Goal: Information Seeking & Learning: Learn about a topic

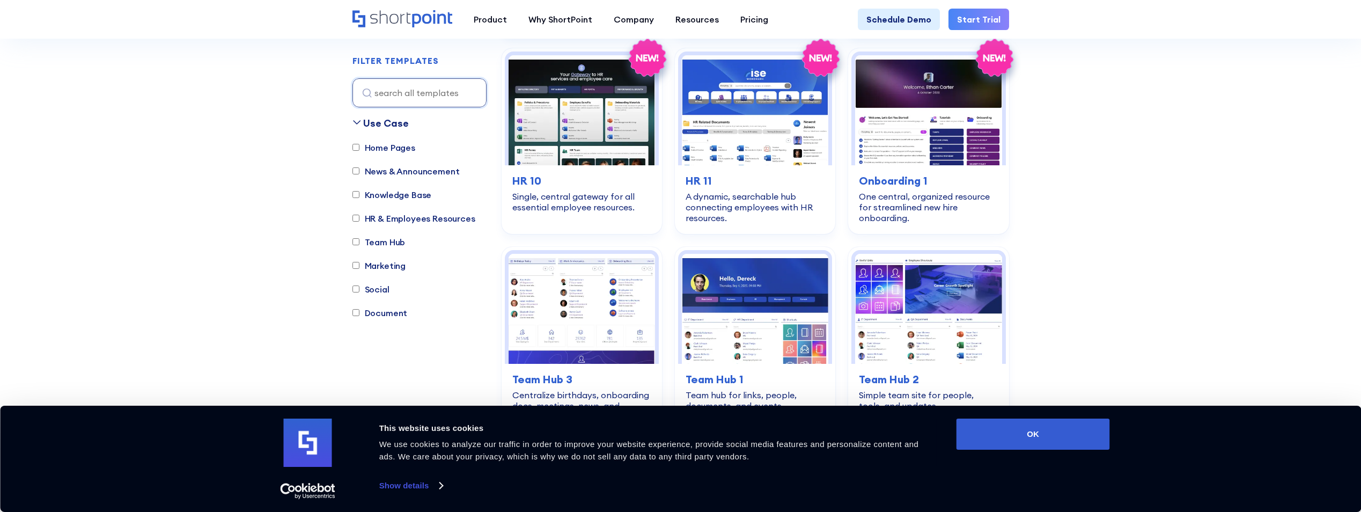
scroll to position [1126, 0]
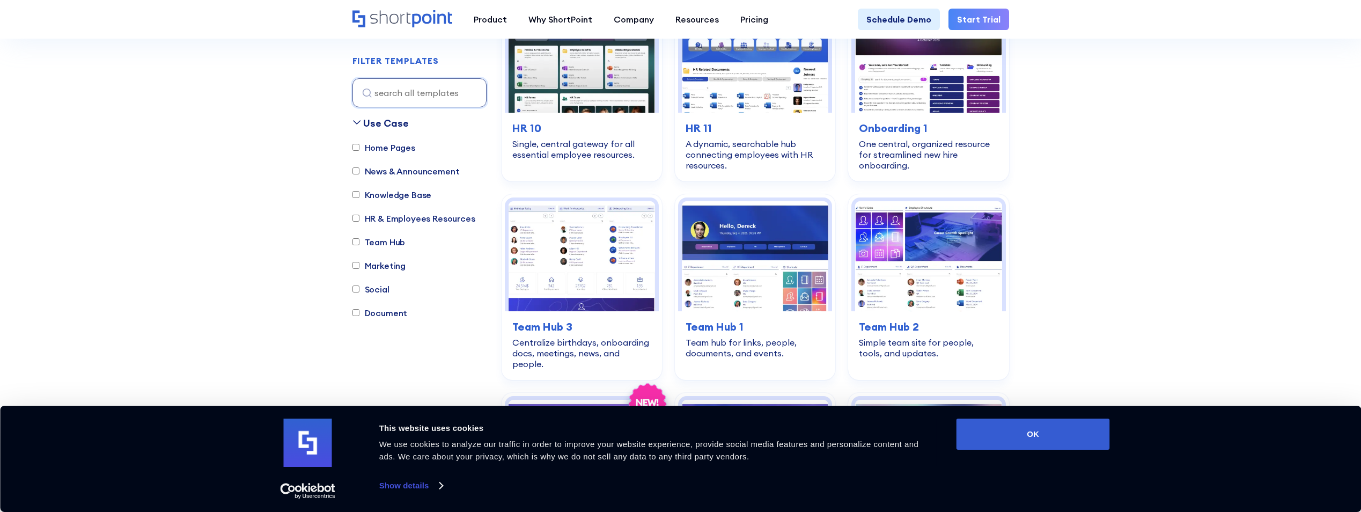
click at [356, 194] on input "Knowledge Base" at bounding box center [355, 194] width 7 height 7
checkbox input "true"
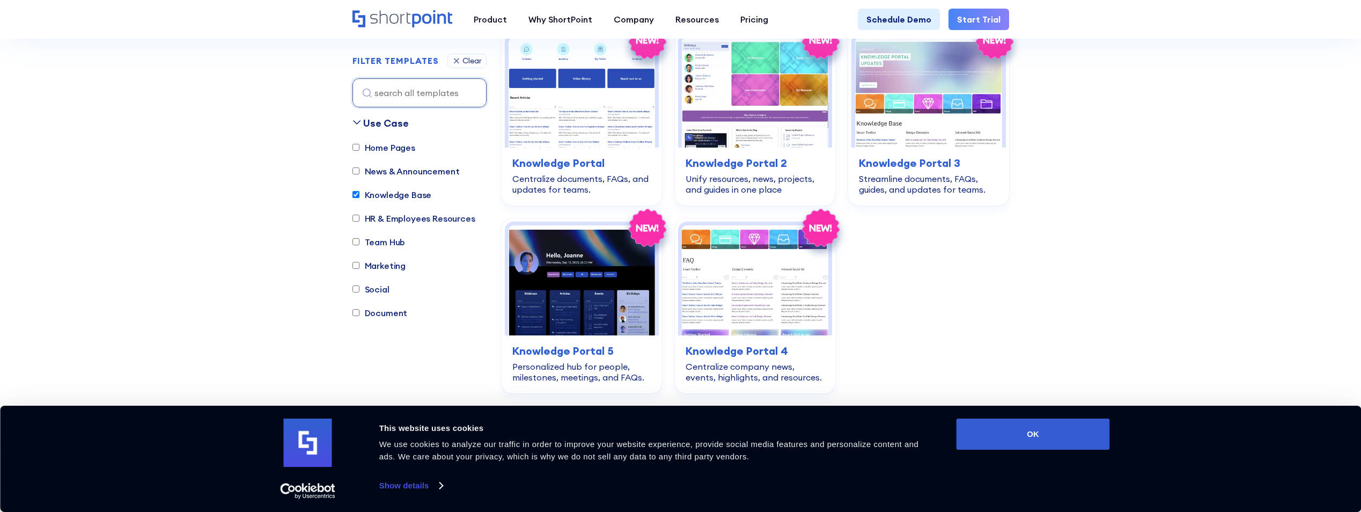
scroll to position [317, 0]
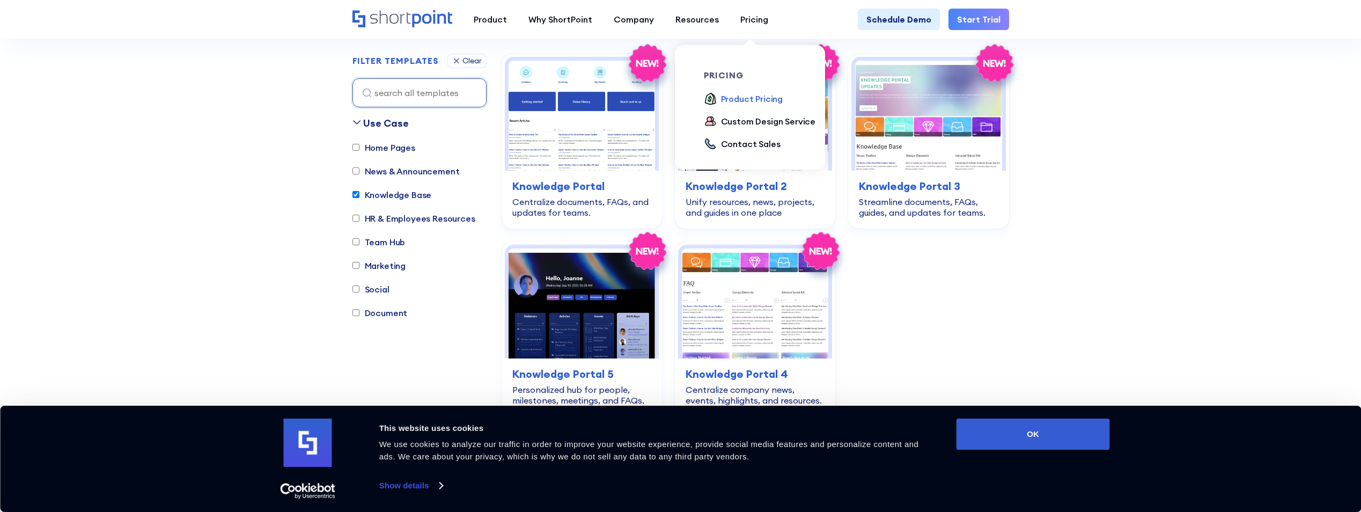
click at [748, 98] on div "Product Pricing" at bounding box center [752, 98] width 62 height 13
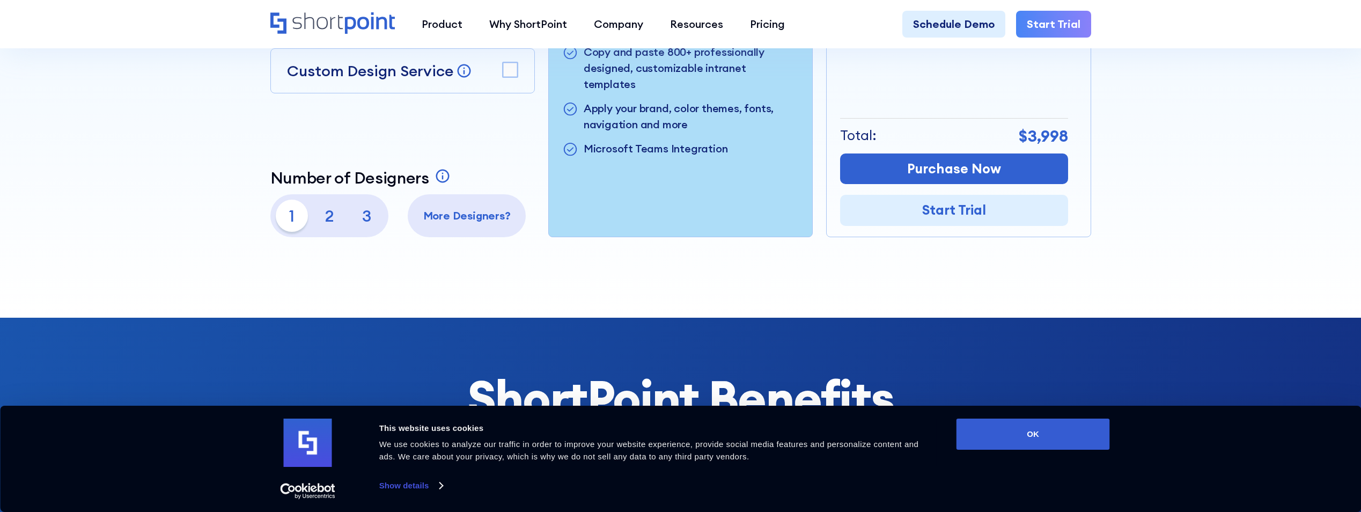
scroll to position [322, 0]
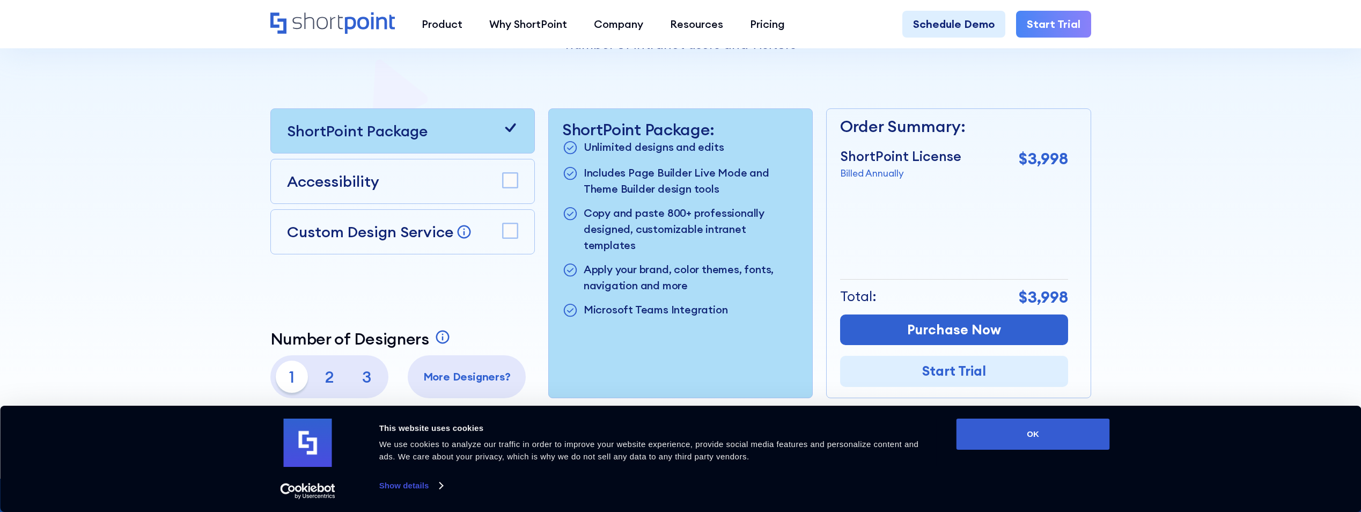
click at [518, 182] on div "Accessibility" at bounding box center [402, 181] width 264 height 45
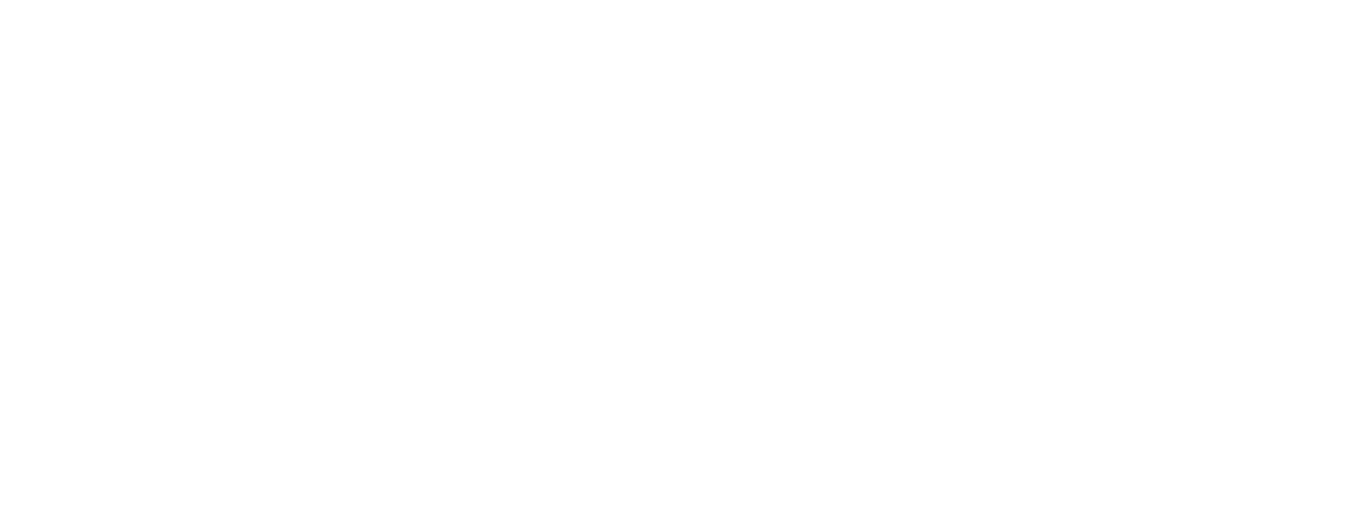
scroll to position [322, 0]
